Goal: Task Accomplishment & Management: Manage account settings

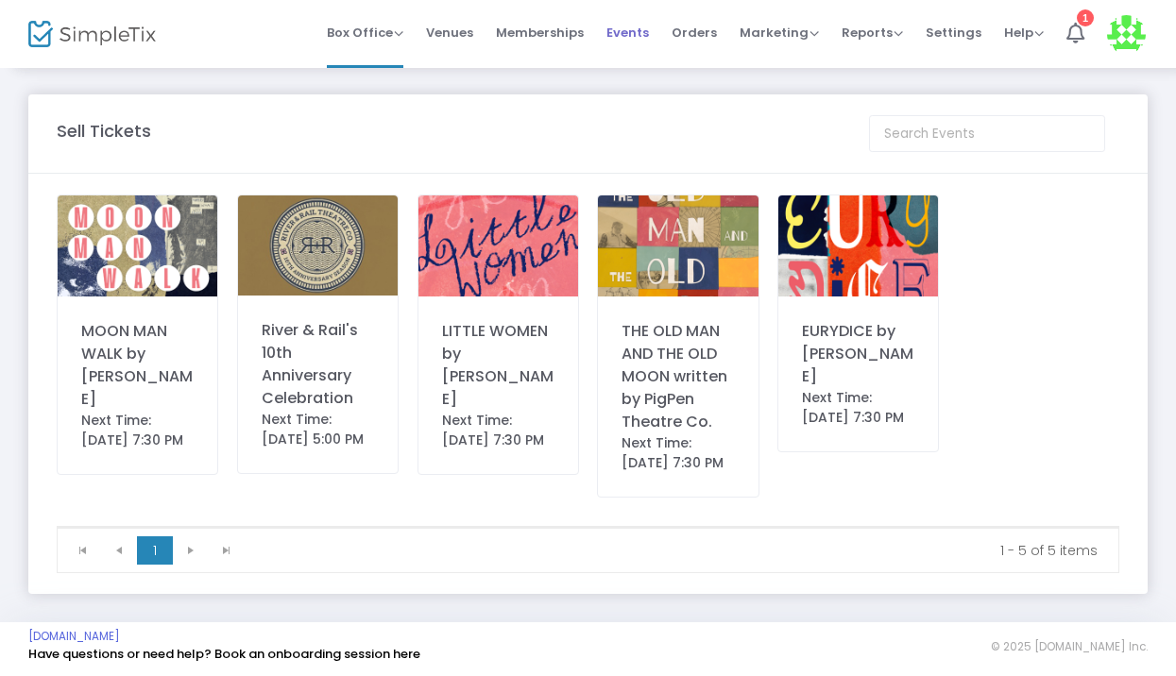
click at [660, 40] on li "Events" at bounding box center [627, 34] width 65 height 68
click at [695, 40] on span "Orders" at bounding box center [694, 33] width 45 height 48
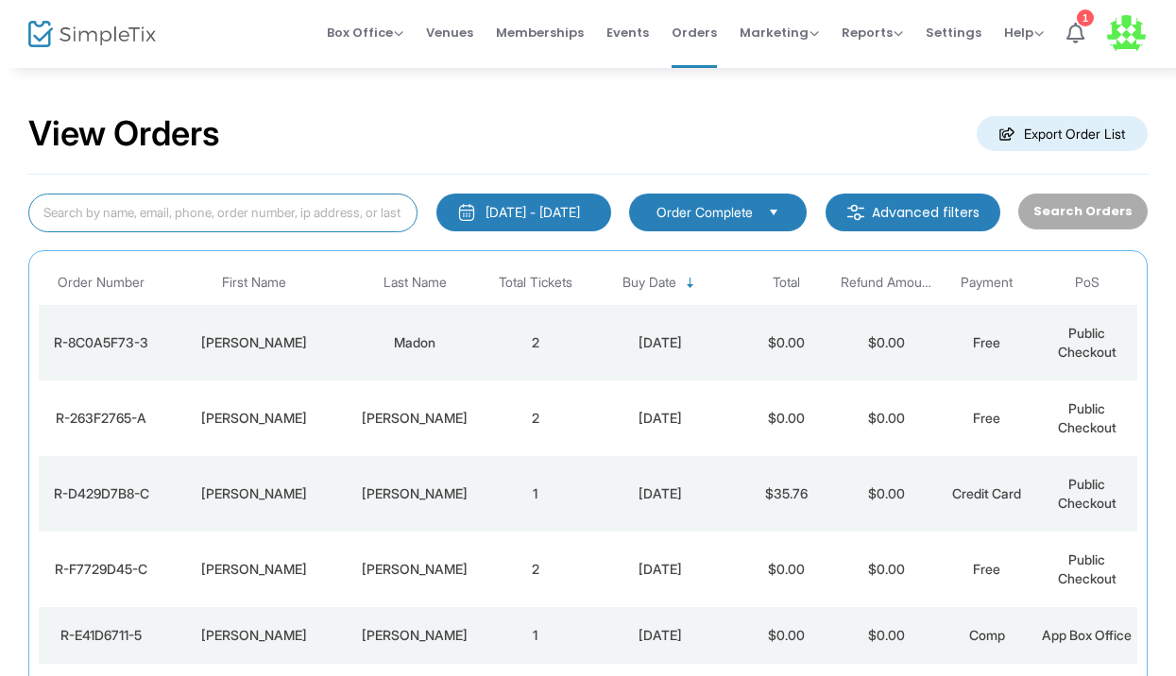
click at [246, 220] on input at bounding box center [222, 213] width 389 height 39
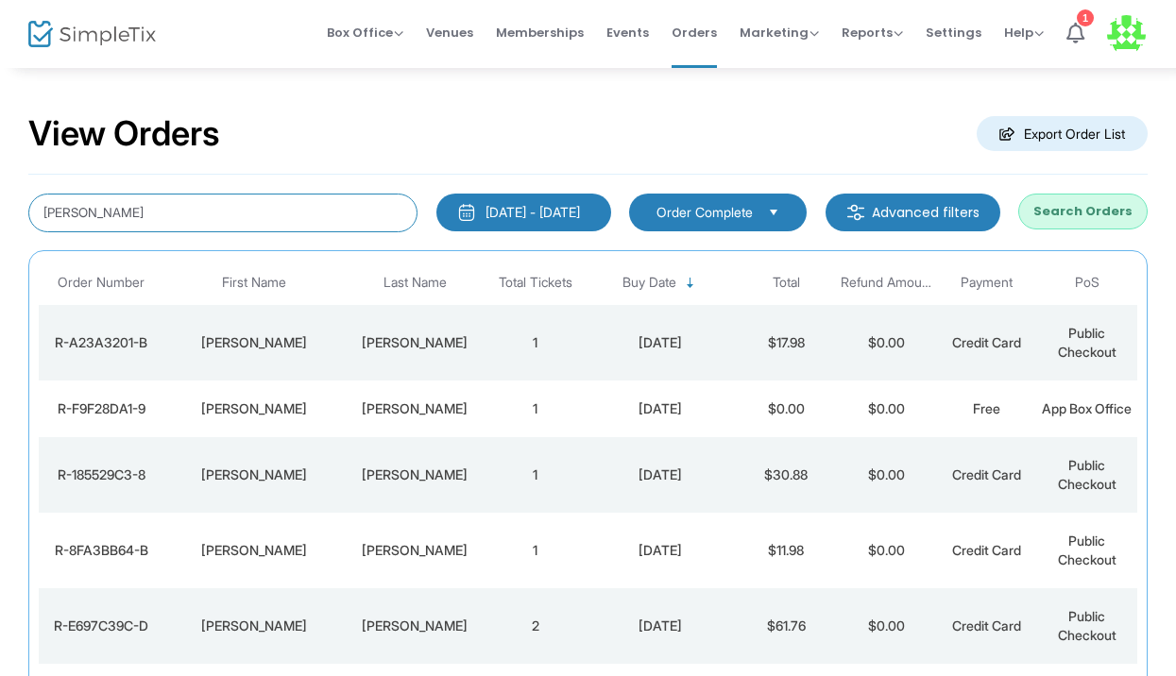
type input "[PERSON_NAME]"
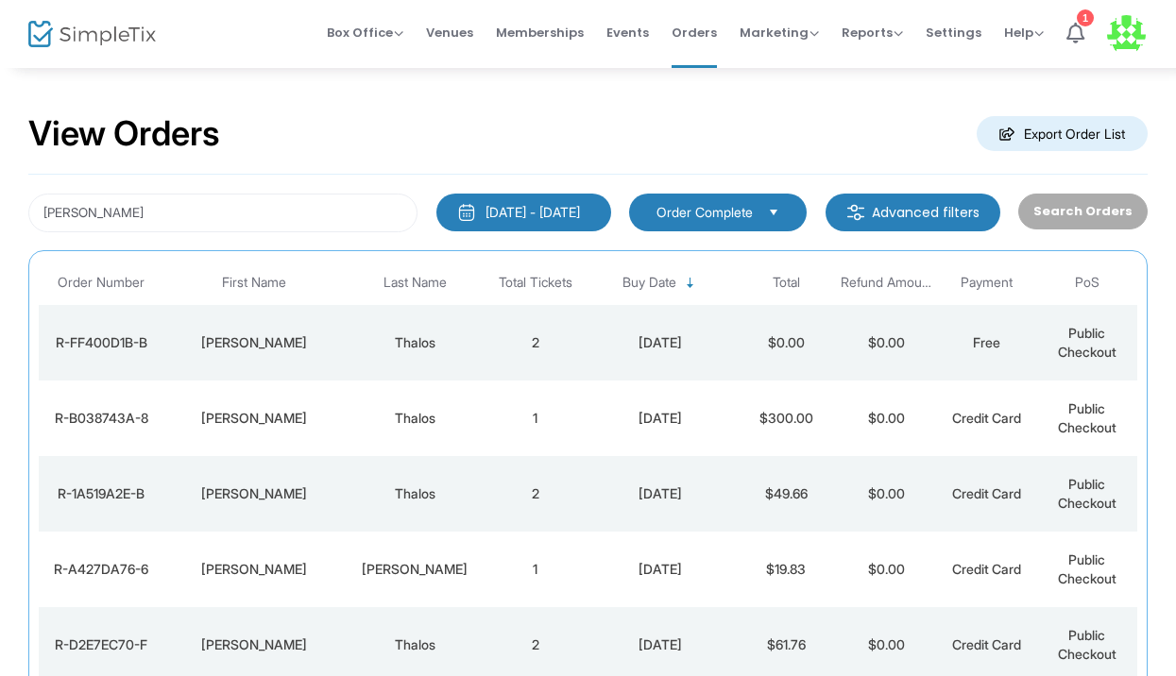
click at [422, 354] on td "Thalos" at bounding box center [415, 343] width 141 height 76
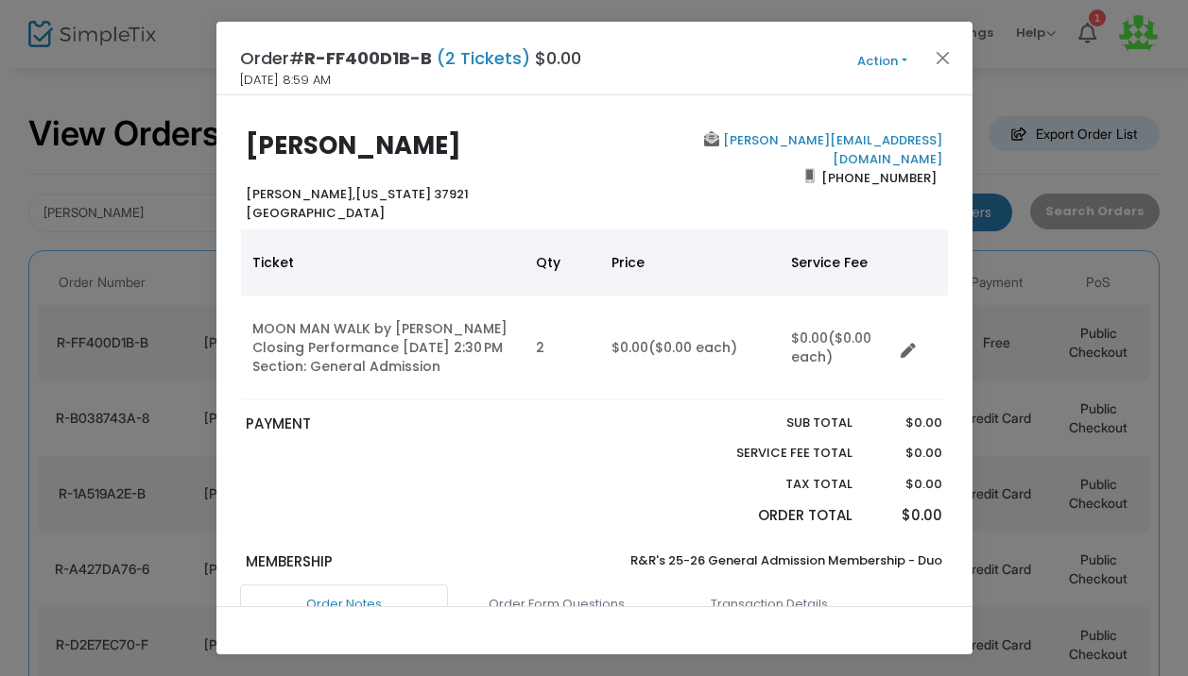
click at [903, 61] on button "Action" at bounding box center [882, 61] width 113 height 21
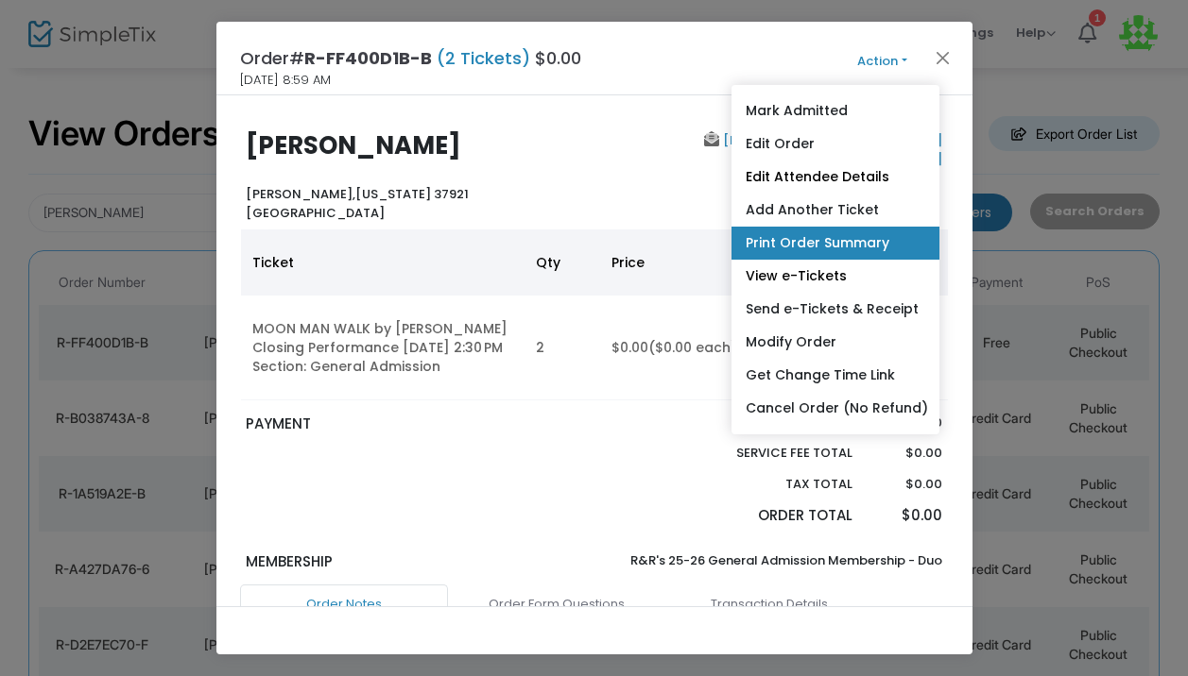
click at [825, 242] on link "Print Order Summary" at bounding box center [835, 243] width 208 height 33
